Goal: Check status: Check status

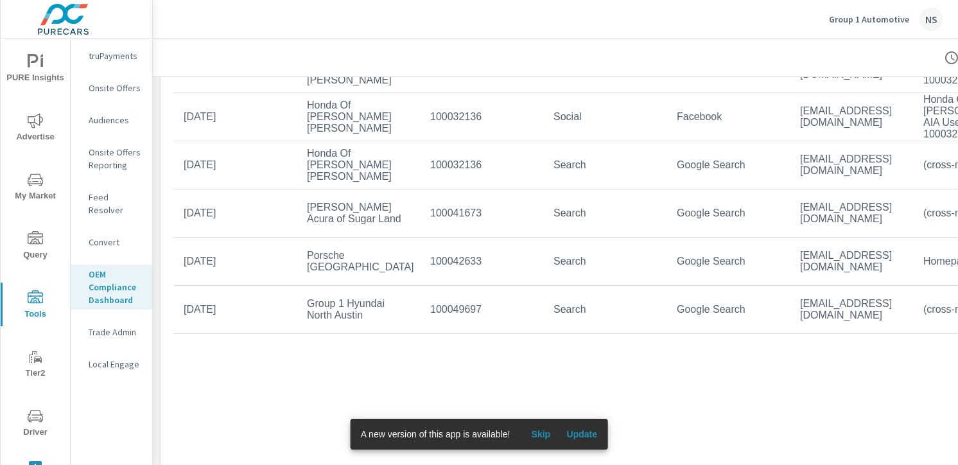
scroll to position [244, 0]
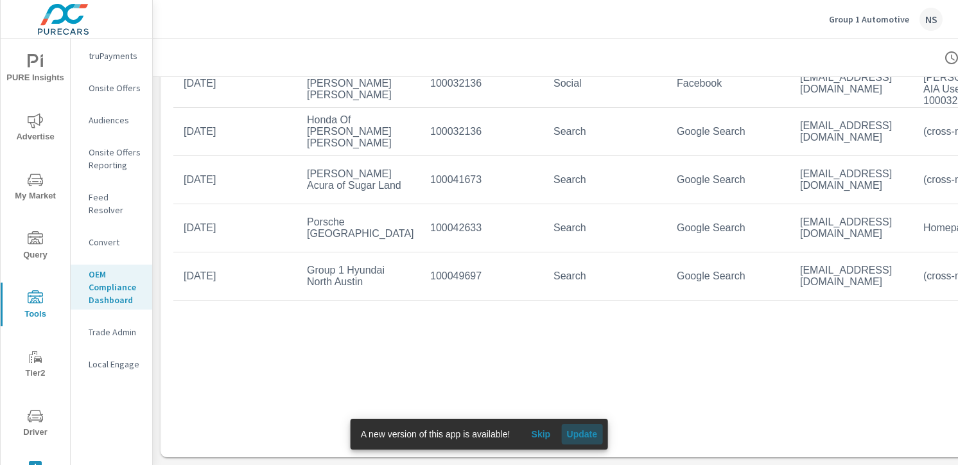
click at [588, 431] on span "Update" at bounding box center [582, 434] width 31 height 12
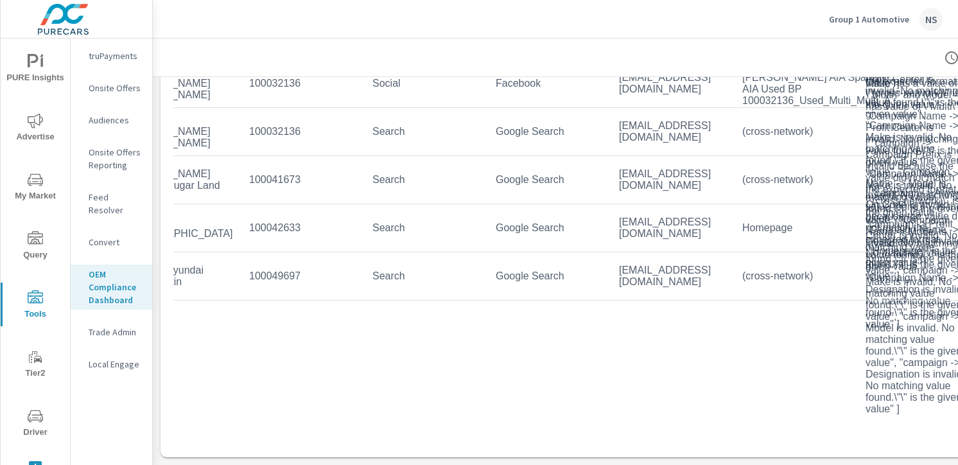
scroll to position [244, 145]
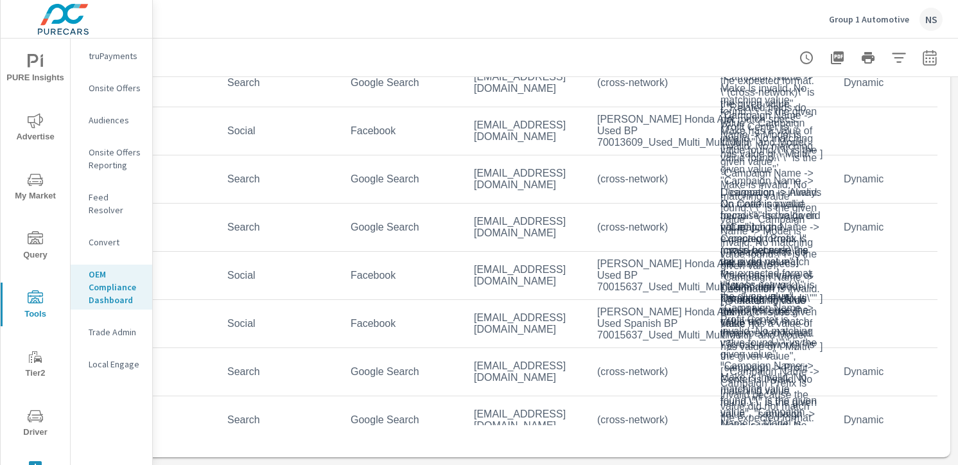
scroll to position [698, 181]
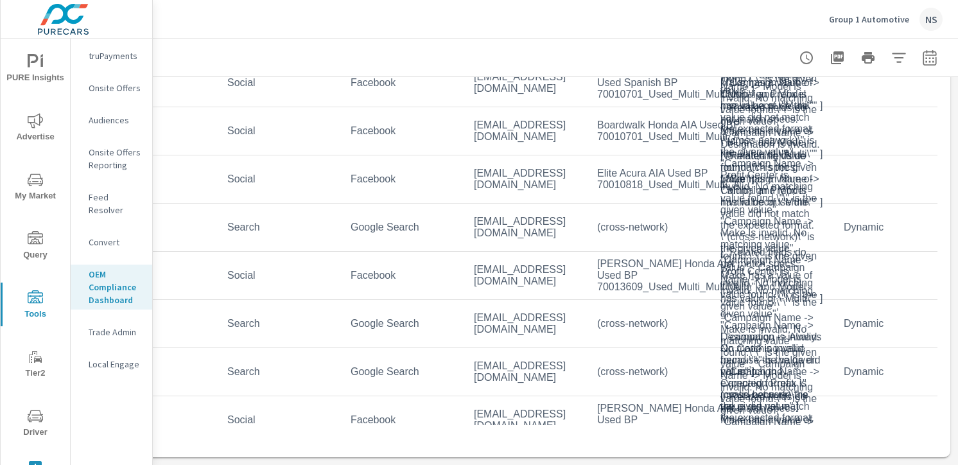
scroll to position [0, 181]
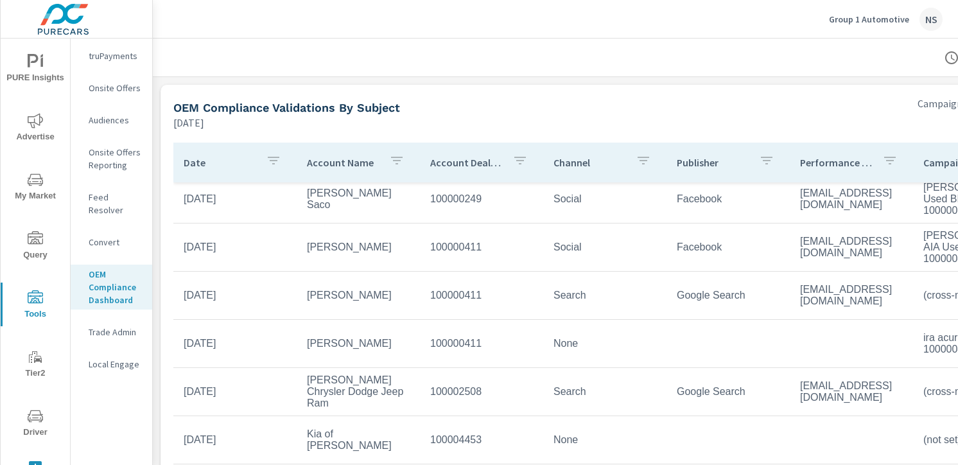
scroll to position [2970, 0]
